Goal: Task Accomplishment & Management: Use online tool/utility

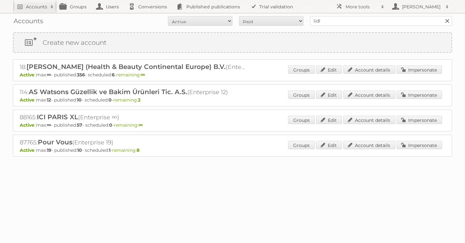
type input "lidl be"
click at [442, 16] on input "Search" at bounding box center [447, 21] width 10 height 10
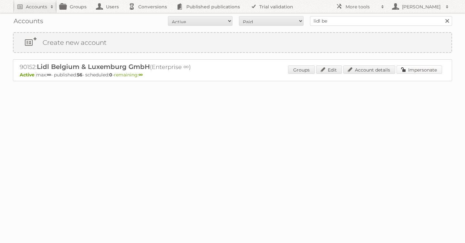
click at [419, 68] on link "Impersonate" at bounding box center [418, 70] width 45 height 8
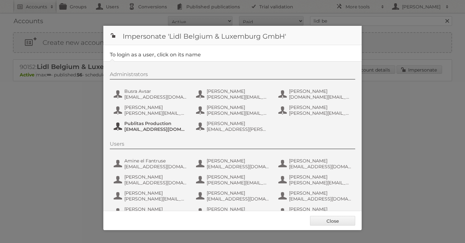
click at [134, 126] on span "Publitas Production" at bounding box center [155, 124] width 63 height 6
